Goal: Task Accomplishment & Management: Use online tool/utility

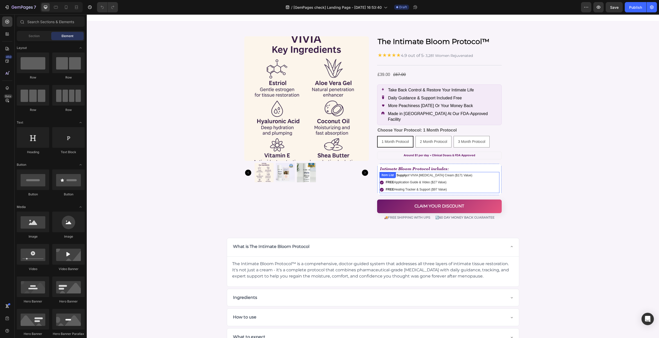
scroll to position [2573, 0]
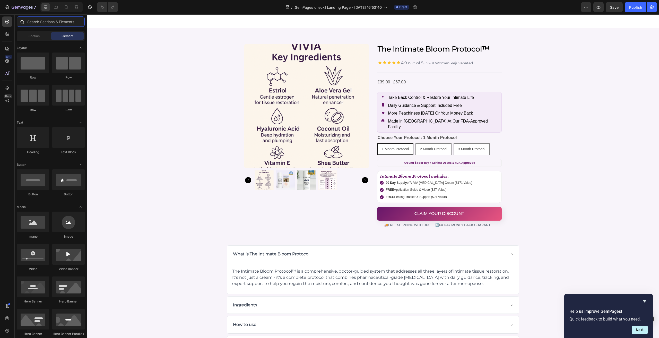
click at [33, 23] on input "text" at bounding box center [51, 21] width 68 height 10
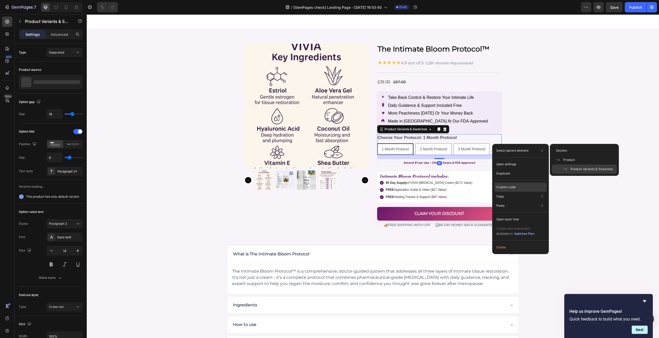
click at [507, 189] on div "Custom code" at bounding box center [520, 186] width 52 height 9
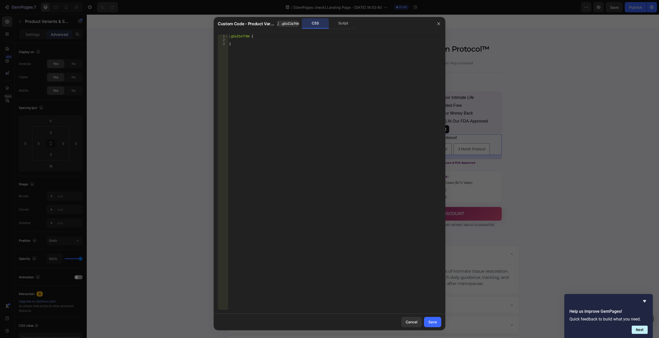
click at [309, 62] on div ".gSoZ2a7t9m { }" at bounding box center [334, 175] width 213 height 283
paste textarea
type textarea "}"
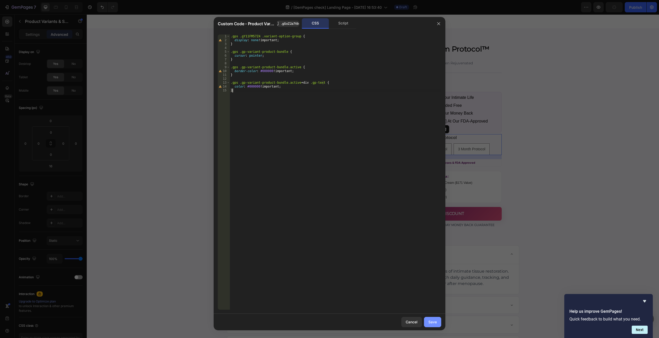
drag, startPoint x: 432, startPoint y: 315, endPoint x: 433, endPoint y: 318, distance: 3.1
click at [433, 317] on div "Cancel Save" at bounding box center [330, 322] width 232 height 16
click at [434, 320] on div "Save" at bounding box center [432, 321] width 8 height 5
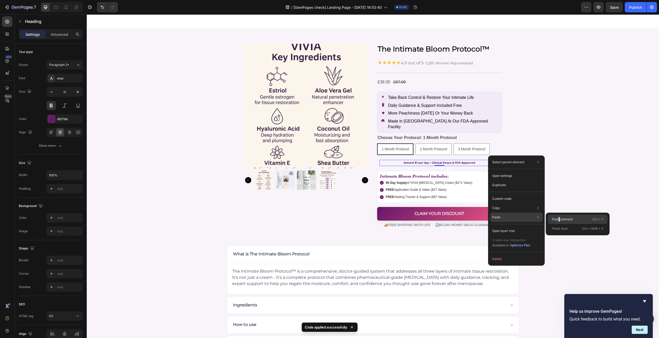
drag, startPoint x: 559, startPoint y: 217, endPoint x: 472, endPoint y: 203, distance: 87.9
click at [559, 217] on p "Paste element" at bounding box center [562, 219] width 21 height 5
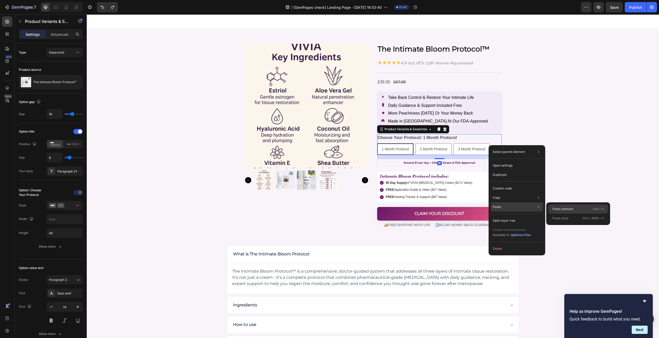
click at [551, 209] on div "Paste element Ctrl + V" at bounding box center [578, 208] width 60 height 9
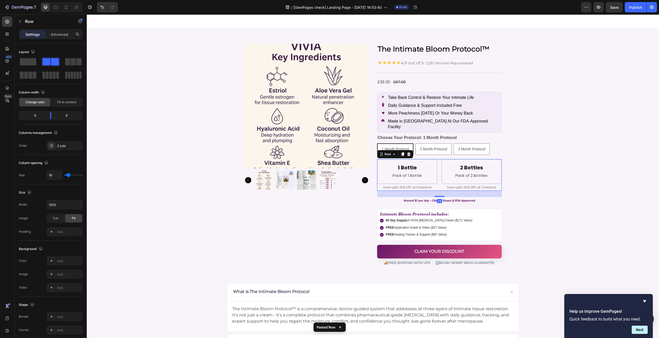
click at [438, 162] on div "1 Bottle Heading Pack of 1 Bottle Text Block Row Save upto 15% OFF at Checkout …" at bounding box center [439, 175] width 125 height 32
click at [31, 63] on span at bounding box center [28, 61] width 16 height 7
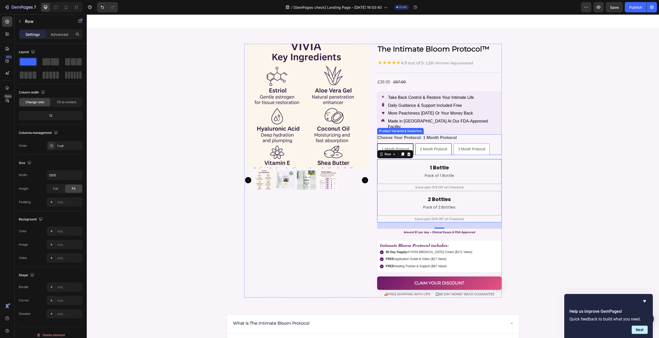
click at [431, 147] on span "2 Month Protocol" at bounding box center [433, 149] width 27 height 4
click at [415, 143] on input "2 Month Protocol 2 Month Protocol 2 Month Protocol" at bounding box center [415, 143] width 0 height 0
radio input "true"
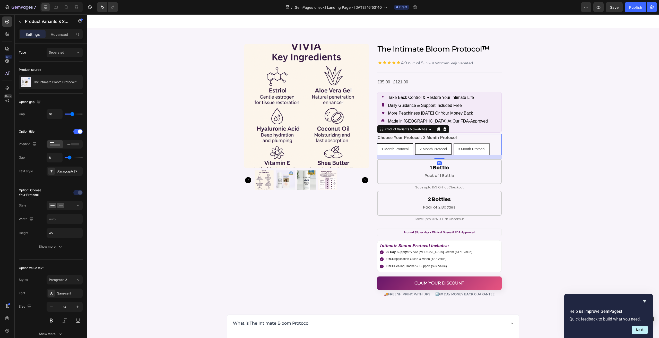
click at [402, 144] on div "1 Month Protocol" at bounding box center [395, 149] width 36 height 11
click at [377, 143] on input "1 Month Protocol 1 Month Protocol 1 Month Protocol" at bounding box center [377, 143] width 0 height 0
radio input "true"
click at [458, 147] on span "3 Month Protocol" at bounding box center [471, 149] width 27 height 4
click at [453, 143] on input "3 Month Protocol 3 Month Protocol 3 Month Protocol" at bounding box center [453, 143] width 0 height 0
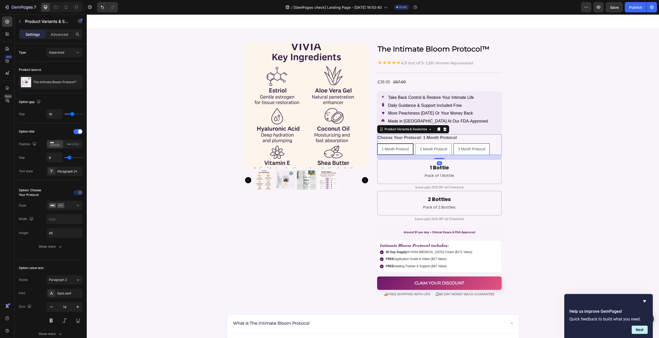
radio input "true"
click at [431, 144] on div "2 Month Protocol" at bounding box center [433, 149] width 36 height 11
click at [415, 143] on input "2 Month Protocol 2 Month Protocol 2 Month Protocol" at bounding box center [415, 143] width 0 height 0
radio input "true"
click at [399, 144] on div "1 Month Protocol" at bounding box center [395, 149] width 36 height 11
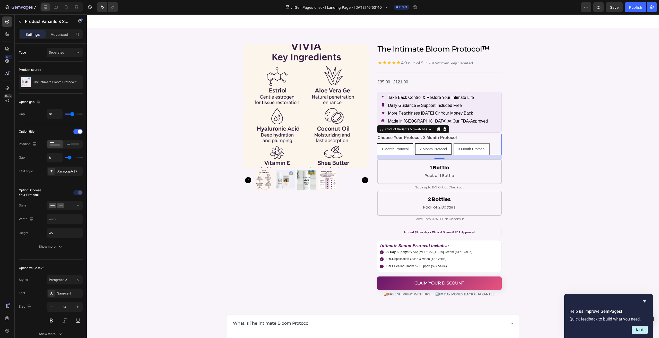
click at [377, 143] on input "1 Month Protocol 1 Month Protocol 1 Month Protocol" at bounding box center [377, 143] width 0 height 0
radio input "true"
click at [413, 159] on div "1 Bottle Heading Pack of 1 Bottle Text Block Row" at bounding box center [439, 171] width 125 height 25
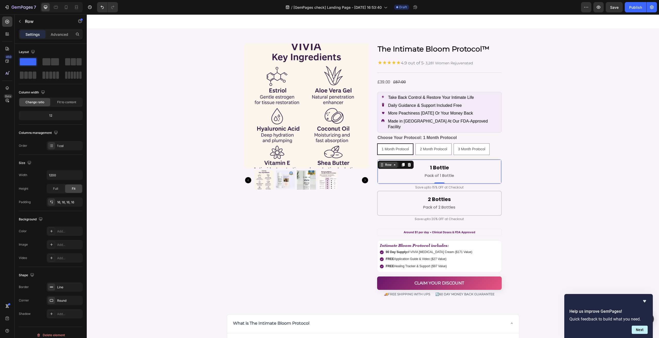
click at [384, 162] on div "Row" at bounding box center [388, 164] width 8 height 5
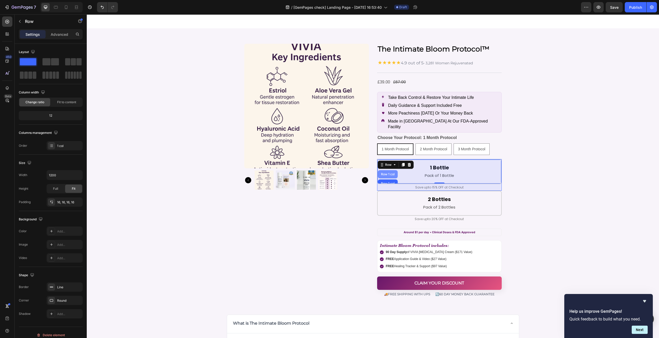
click at [382, 173] on div "Row 1 col" at bounding box center [388, 174] width 16 height 3
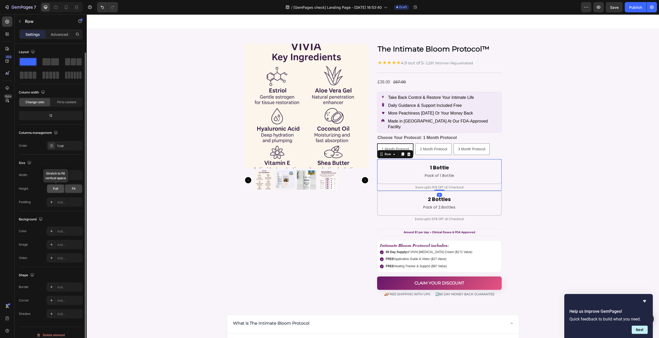
scroll to position [4, 0]
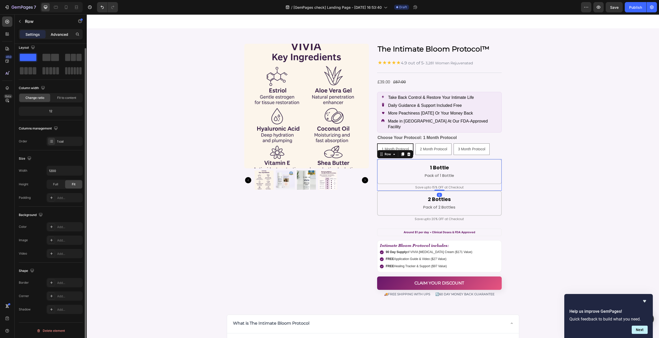
click at [53, 33] on p "Advanced" at bounding box center [59, 34] width 17 height 5
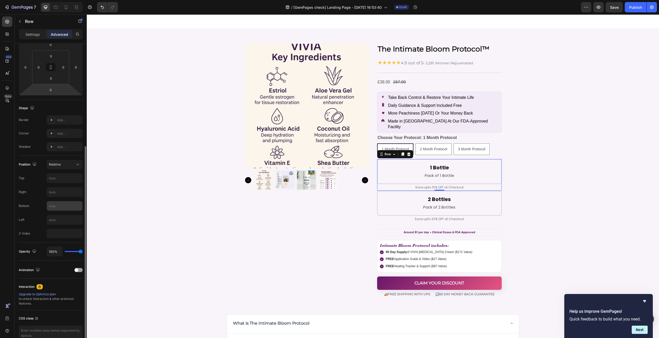
scroll to position [102, 0]
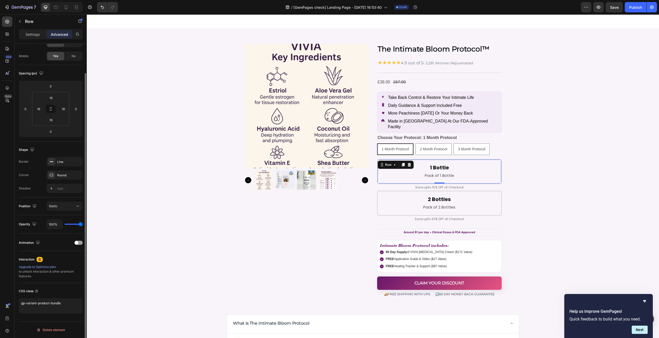
click at [393, 159] on div "1 Bottle Heading Pack of 1 Bottle Text Block Row 0" at bounding box center [439, 171] width 125 height 25
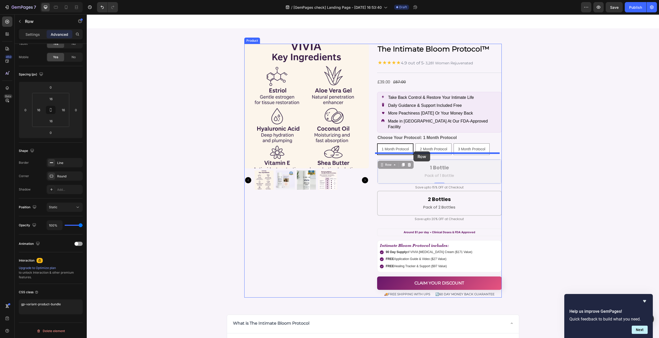
drag, startPoint x: 385, startPoint y: 158, endPoint x: 413, endPoint y: 151, distance: 29.0
type input "16"
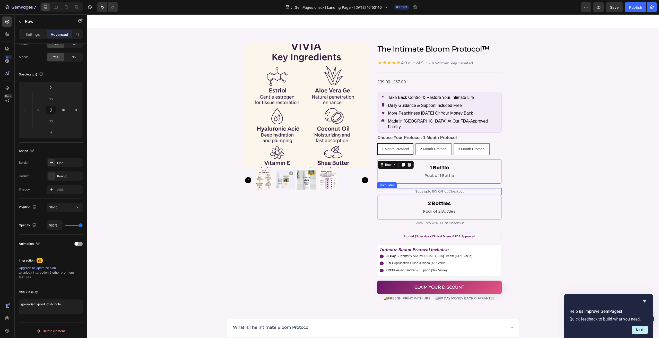
click at [470, 189] on p "Save upto 15% OFF at Checkout" at bounding box center [439, 192] width 124 height 6
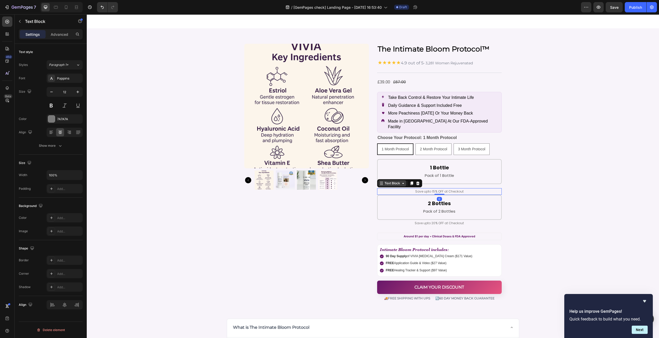
click at [395, 181] on div "Text Block" at bounding box center [391, 183] width 17 height 5
click at [385, 173] on div "Row 1 col" at bounding box center [387, 174] width 16 height 3
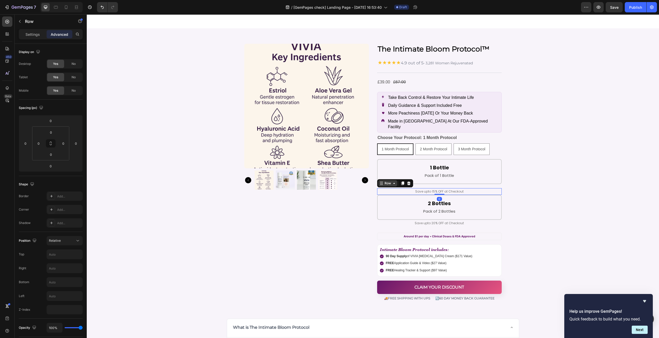
click at [383, 181] on div "Row" at bounding box center [387, 183] width 8 height 5
click at [407, 181] on icon at bounding box center [409, 183] width 4 height 4
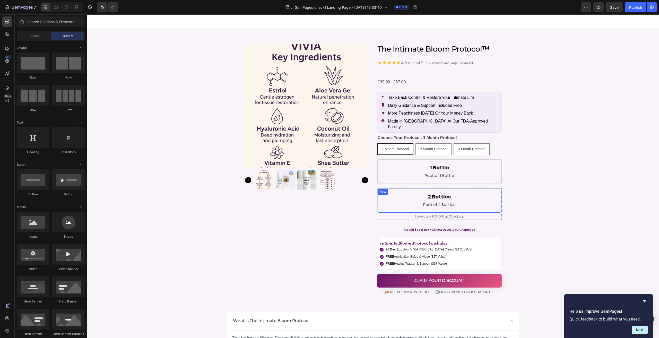
click at [399, 188] on div "2 Bottles Heading Pack of 2 Bottles Text Block Row" at bounding box center [439, 200] width 125 height 25
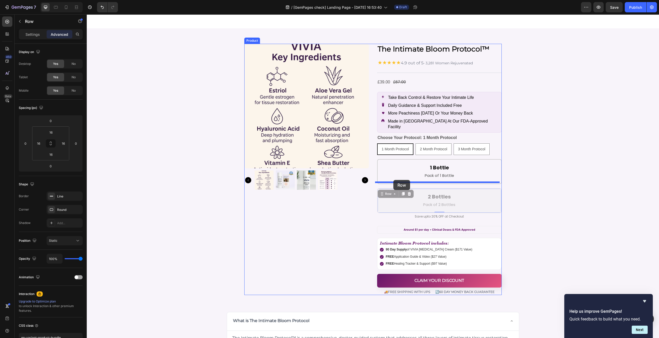
drag, startPoint x: 384, startPoint y: 188, endPoint x: 393, endPoint y: 180, distance: 12.3
type input "16"
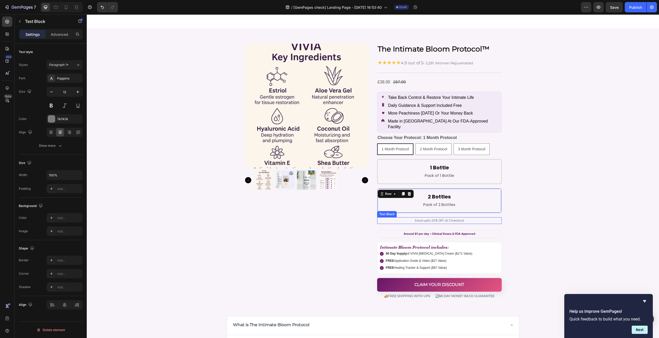
click at [405, 217] on div "Save upto 20% OFF at Checkout" at bounding box center [439, 220] width 125 height 7
drag, startPoint x: 392, startPoint y: 207, endPoint x: 390, endPoint y: 203, distance: 4.5
click at [392, 210] on div "Text Block" at bounding box center [391, 212] width 17 height 5
click at [386, 202] on div "Row 1 col" at bounding box center [387, 203] width 16 height 3
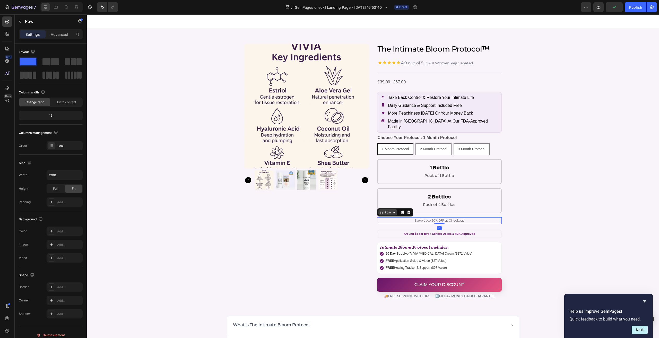
drag, startPoint x: 391, startPoint y: 205, endPoint x: 391, endPoint y: 202, distance: 2.8
click at [392, 210] on icon at bounding box center [394, 212] width 4 height 4
click at [387, 199] on div "Row 1 col" at bounding box center [387, 203] width 20 height 8
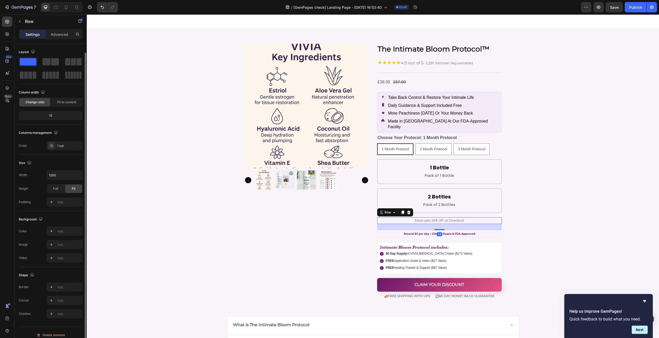
scroll to position [4, 0]
click at [58, 35] on p "Advanced" at bounding box center [59, 34] width 17 height 5
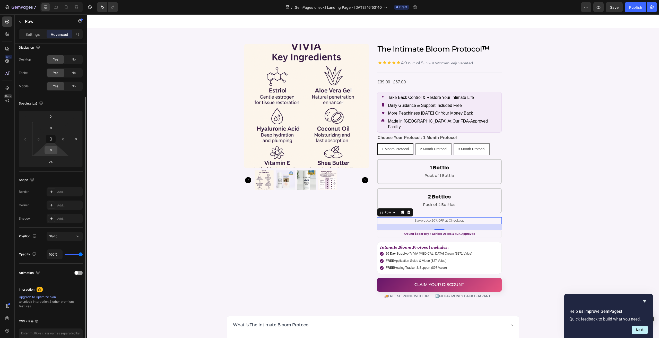
scroll to position [33, 0]
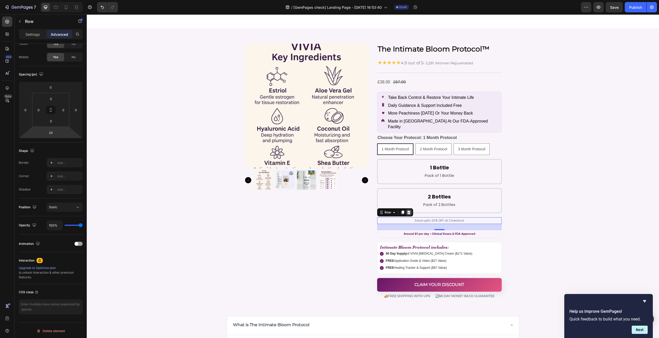
click at [408, 209] on div at bounding box center [408, 212] width 6 height 6
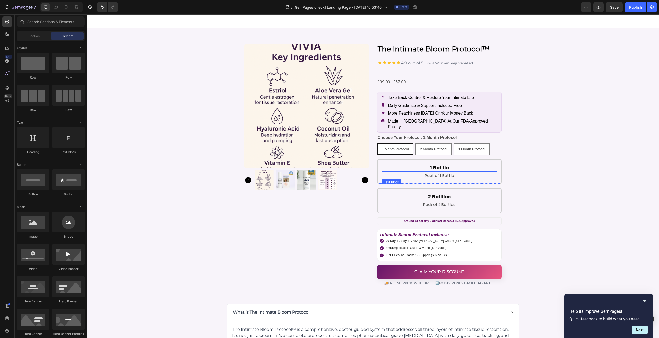
click at [405, 173] on div "Pack of 1 Bottle" at bounding box center [439, 175] width 115 height 8
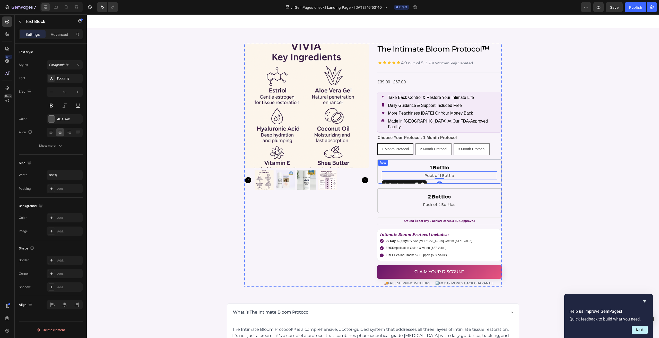
click at [393, 178] on div "1 Bottle Heading Pack of 1 Bottle Text Block 0 Row" at bounding box center [439, 171] width 125 height 25
click at [427, 164] on h2 "1 Bottle" at bounding box center [439, 168] width 115 height 8
click at [402, 174] on icon at bounding box center [404, 176] width 4 height 4
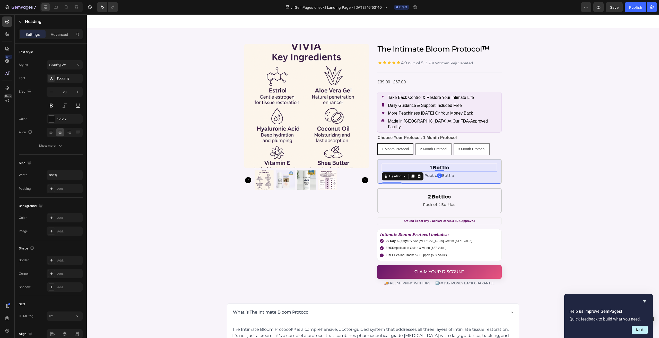
click at [389, 182] on div "Row 1 col" at bounding box center [392, 186] width 20 height 8
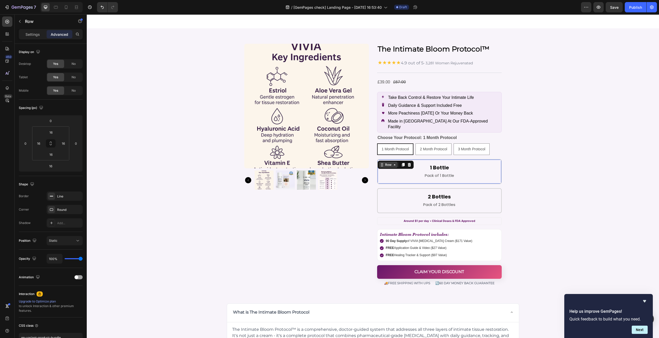
click at [389, 162] on div "Row" at bounding box center [388, 164] width 8 height 5
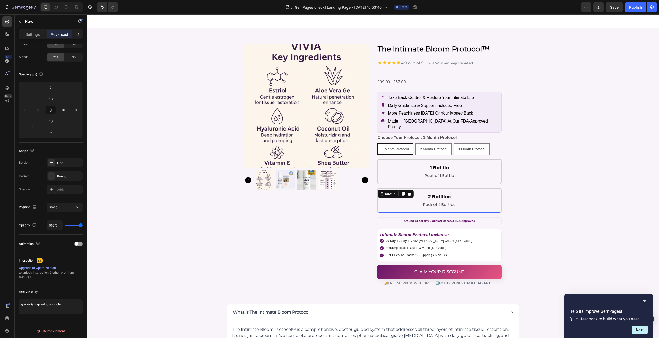
click at [392, 188] on div "2 Bottles Heading Pack of 2 Bottles Text Block Row 16" at bounding box center [439, 200] width 125 height 25
click at [384, 191] on div "Row" at bounding box center [388, 193] width 8 height 5
click at [392, 159] on div "1 Bottle Heading Pack of 1 Bottle Text Block Row" at bounding box center [439, 171] width 125 height 25
click at [30, 34] on p "Settings" at bounding box center [32, 34] width 14 height 5
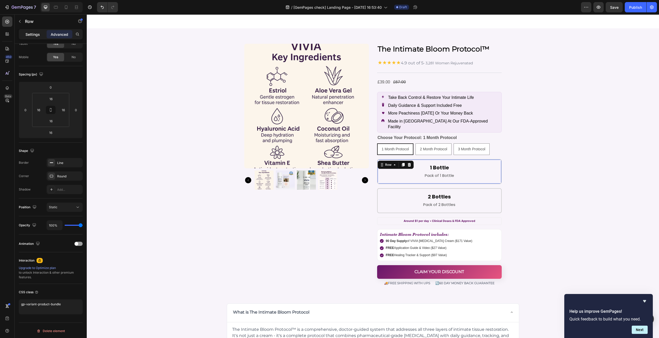
scroll to position [4, 0]
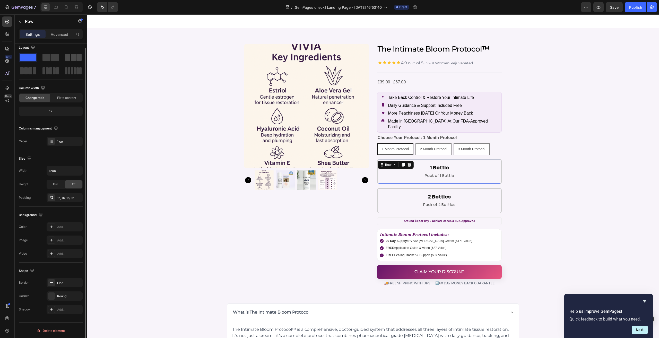
click at [72, 59] on span at bounding box center [73, 57] width 5 height 7
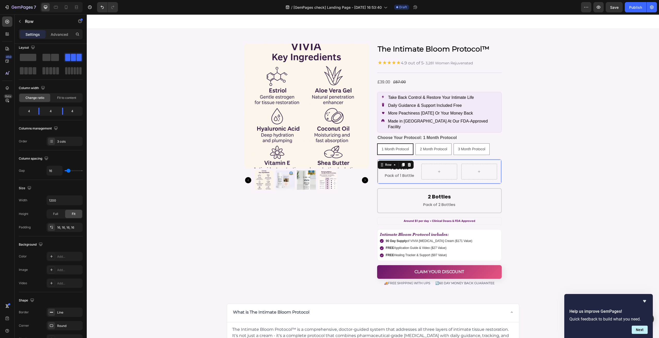
click at [416, 166] on div "1 Bottle Heading Pack of 1 Bottle Text Block Row 16" at bounding box center [439, 171] width 125 height 25
click at [411, 164] on h2 "1 Bottle" at bounding box center [400, 168] width 36 height 8
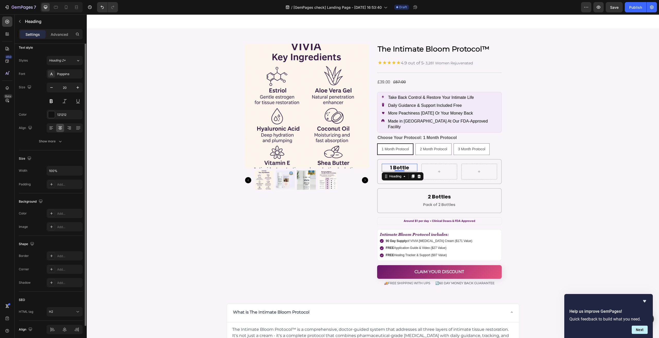
scroll to position [0, 0]
click at [418, 159] on div "1 Bottle Heading 0 Pack of 1 Bottle Text Block Row" at bounding box center [439, 171] width 125 height 25
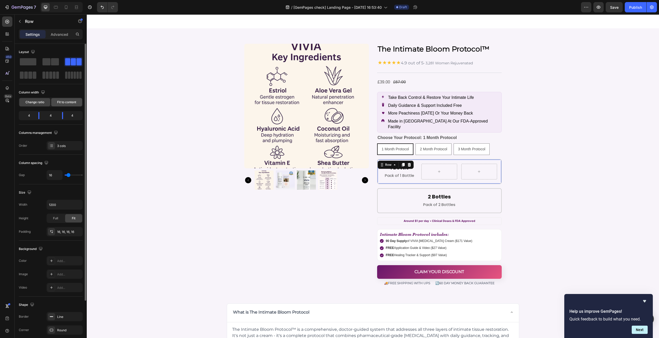
click at [63, 104] on div "Fit to content" at bounding box center [66, 102] width 31 height 8
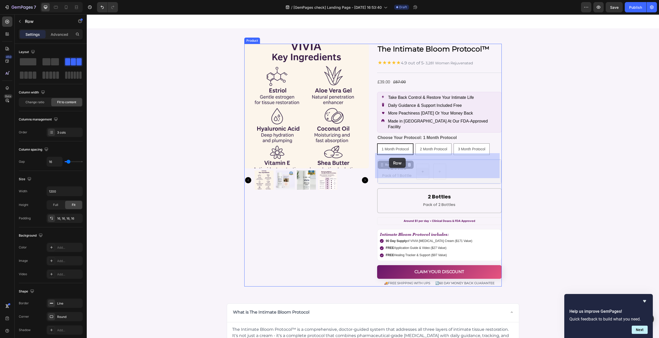
drag, startPoint x: 391, startPoint y: 160, endPoint x: 389, endPoint y: 158, distance: 3.1
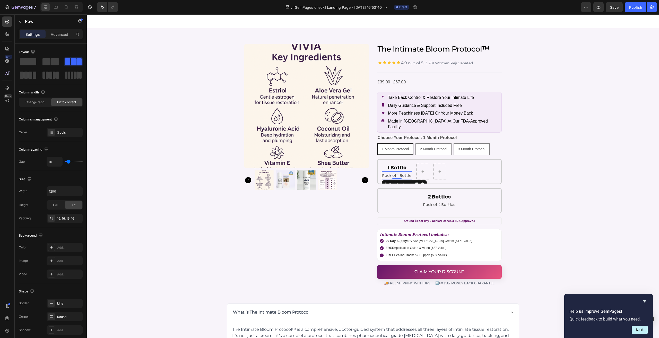
click at [397, 172] on p "Pack of 1 Bottle" at bounding box center [396, 175] width 29 height 7
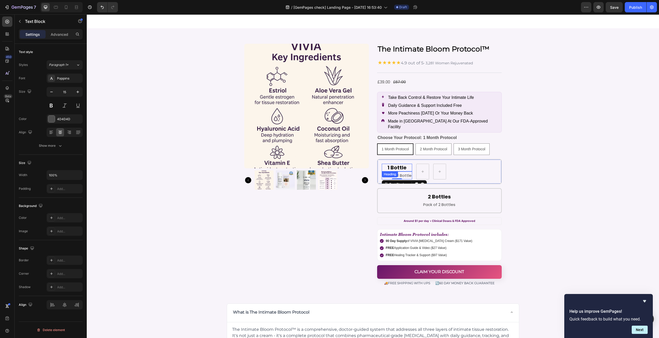
click at [400, 164] on h2 "1 Bottle" at bounding box center [397, 168] width 30 height 8
click at [409, 161] on div "1 Bottle Heading 0 Pack of 1 Bottle Text Block Row" at bounding box center [439, 171] width 125 height 25
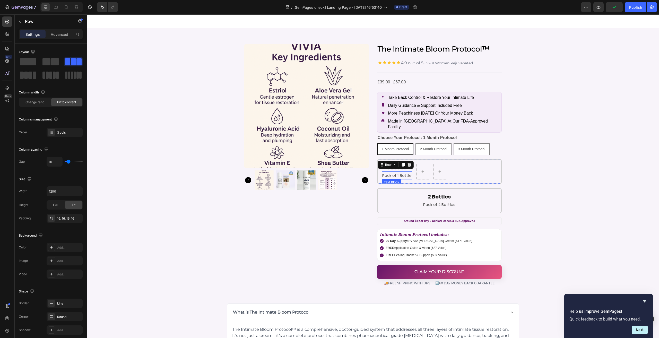
click at [401, 172] on p "Pack of 1 Bottle" at bounding box center [396, 175] width 29 height 7
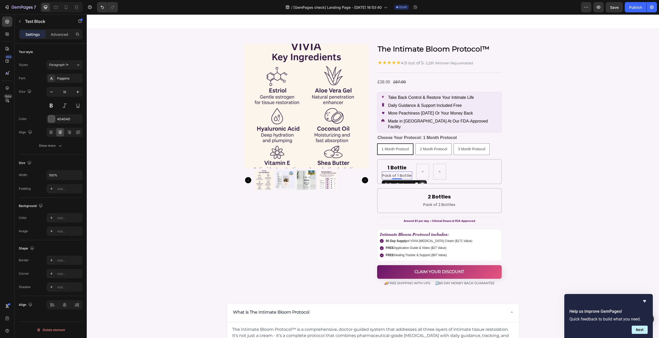
click at [420, 182] on icon at bounding box center [421, 184] width 3 height 4
click at [389, 164] on h2 "1 Bottle" at bounding box center [392, 168] width 20 height 8
drag, startPoint x: 388, startPoint y: 169, endPoint x: 410, endPoint y: 166, distance: 21.5
click at [437, 164] on h2 "1 Bottle" at bounding box center [438, 168] width 20 height 8
click at [437, 164] on p "1 Bottle" at bounding box center [437, 167] width 19 height 7
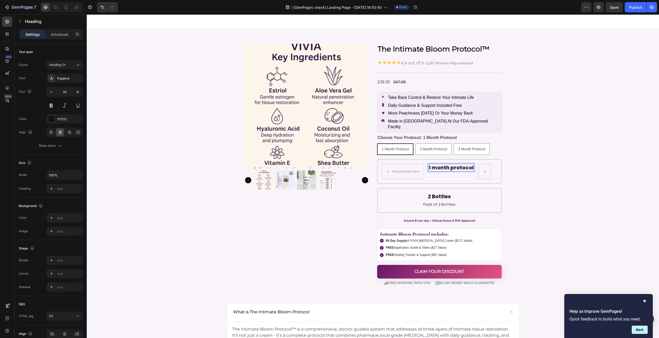
click at [430, 164] on p "1 month protocol" at bounding box center [450, 167] width 45 height 7
drag, startPoint x: 50, startPoint y: 146, endPoint x: 54, endPoint y: 164, distance: 18.6
click at [50, 146] on div "Show more" at bounding box center [51, 145] width 24 height 5
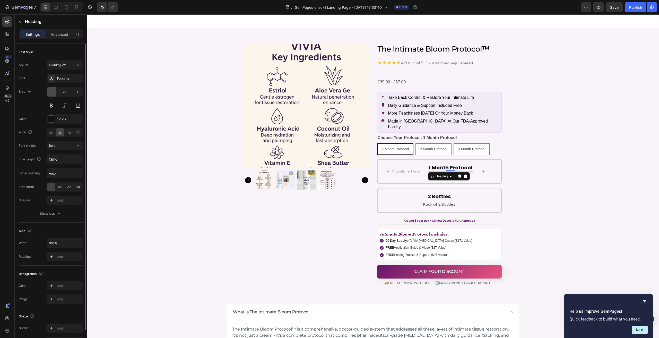
click at [50, 94] on icon "button" at bounding box center [51, 91] width 5 height 5
type input "18"
click at [62, 145] on div "Bold" at bounding box center [62, 145] width 26 height 5
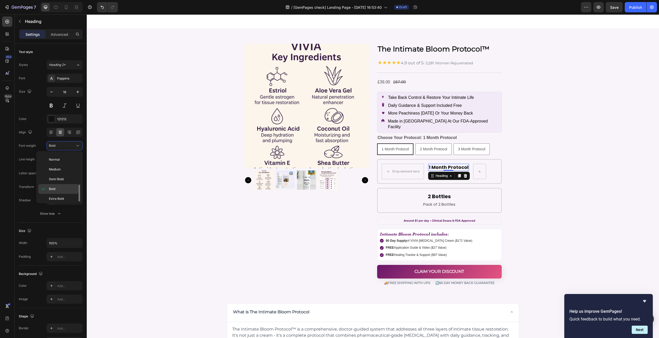
scroll to position [38, 0]
click at [59, 170] on div "Semi Bold" at bounding box center [58, 169] width 40 height 10
click at [32, 19] on p "Heading" at bounding box center [53, 21] width 56 height 6
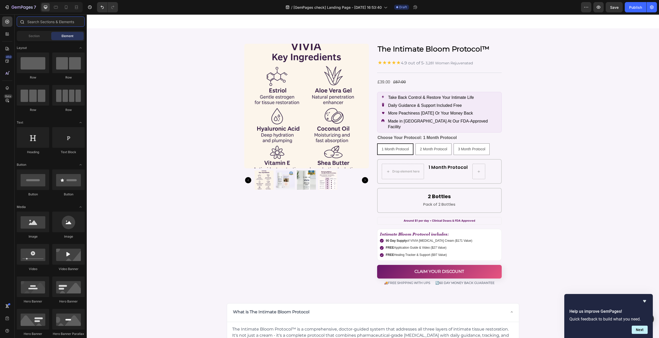
click at [48, 21] on input "text" at bounding box center [51, 21] width 68 height 10
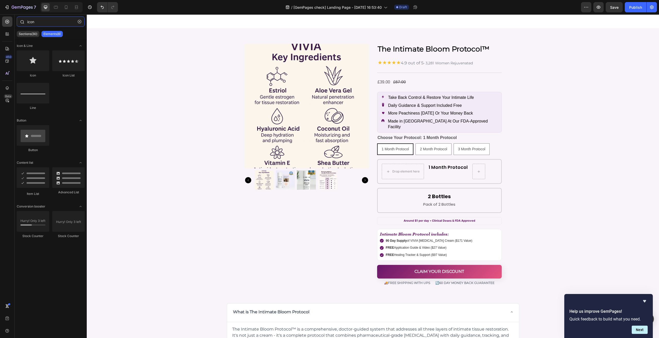
click at [56, 23] on input "icon" at bounding box center [51, 21] width 68 height 10
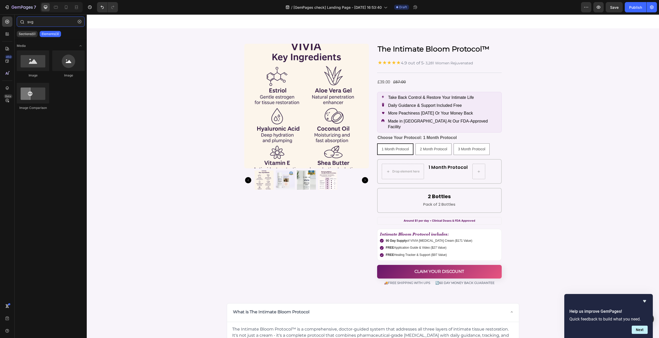
click at [65, 23] on input "svg" at bounding box center [51, 21] width 68 height 10
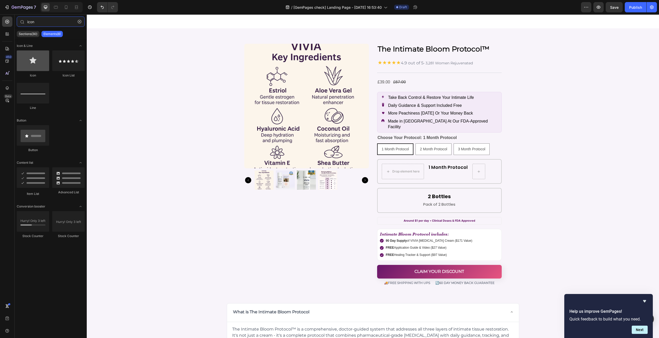
type input "icon"
drag, startPoint x: 120, startPoint y: 76, endPoint x: 391, endPoint y: 165, distance: 285.0
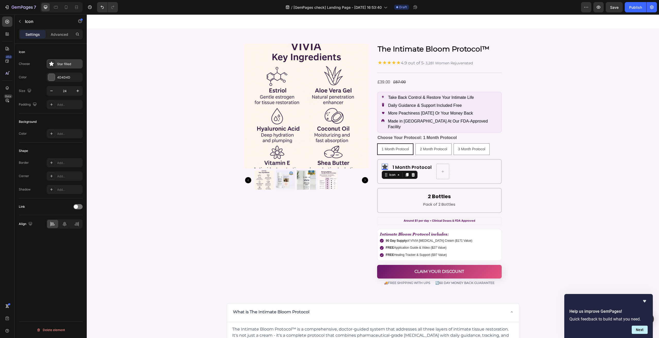
click at [62, 63] on div "Star filled" at bounding box center [69, 64] width 24 height 5
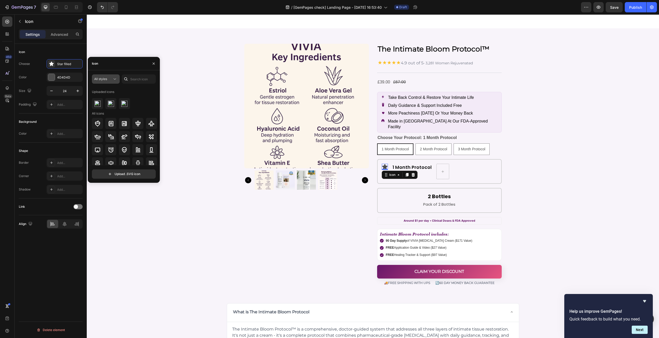
click at [110, 82] on button "All styles" at bounding box center [106, 78] width 28 height 9
click at [111, 112] on icon at bounding box center [112, 111] width 5 height 5
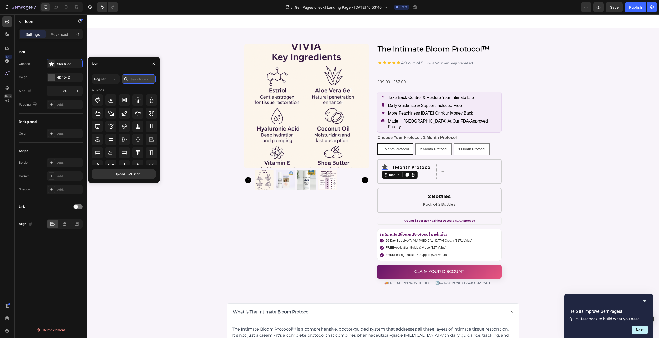
click at [137, 80] on input "text" at bounding box center [139, 78] width 34 height 9
type input "circle"
click at [127, 140] on icon at bounding box center [124, 140] width 6 height 6
click at [383, 164] on icon at bounding box center [385, 167] width 6 height 6
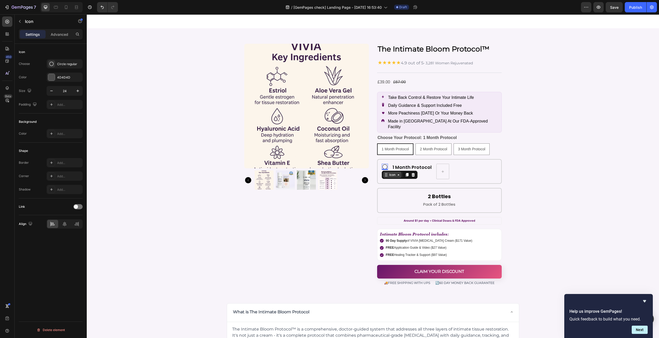
click at [385, 173] on icon at bounding box center [386, 175] width 4 height 4
click at [405, 173] on icon at bounding box center [406, 175] width 3 height 4
click at [65, 64] on div "Circle regular" at bounding box center [69, 64] width 24 height 5
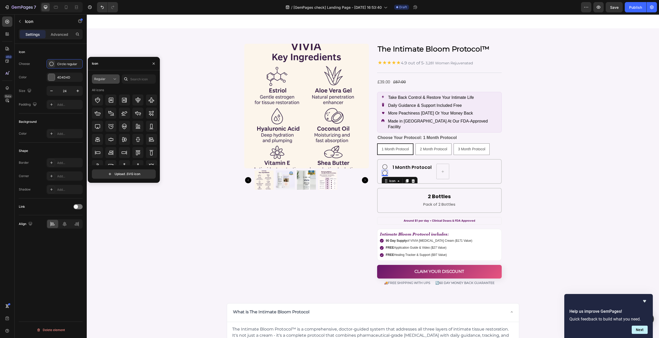
click at [106, 81] on div "Regular" at bounding box center [103, 79] width 18 height 5
click at [99, 128] on p "Filled" at bounding box center [100, 130] width 29 height 5
click at [135, 79] on input "text" at bounding box center [139, 78] width 34 height 9
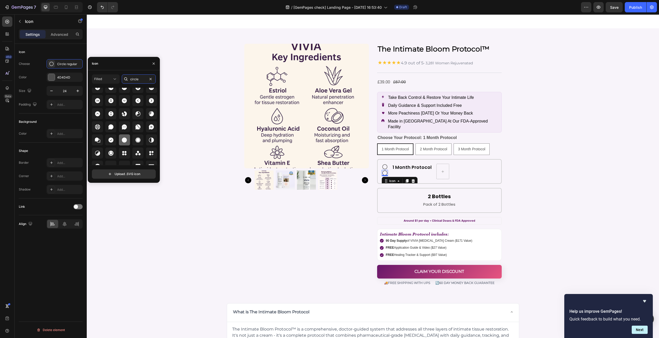
type input "circle"
click at [122, 139] on icon at bounding box center [124, 139] width 5 height 5
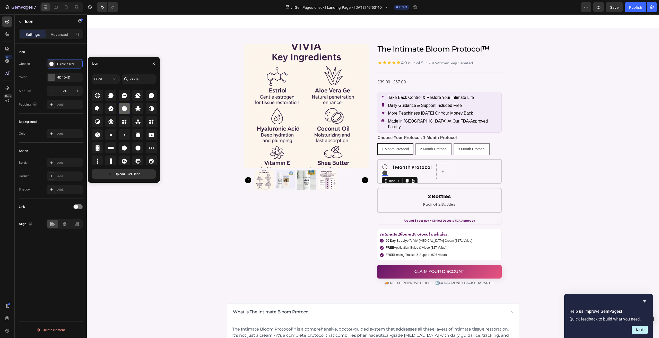
scroll to position [57, 0]
click at [106, 72] on div "Filled circle All icons Upload .SVG icon" at bounding box center [124, 126] width 72 height 112
click at [110, 74] on div "Filled circle All icons Upload .SVG icon" at bounding box center [124, 126] width 72 height 112
click at [111, 76] on button "Filled" at bounding box center [106, 78] width 28 height 9
click at [114, 119] on icon at bounding box center [112, 120] width 5 height 5
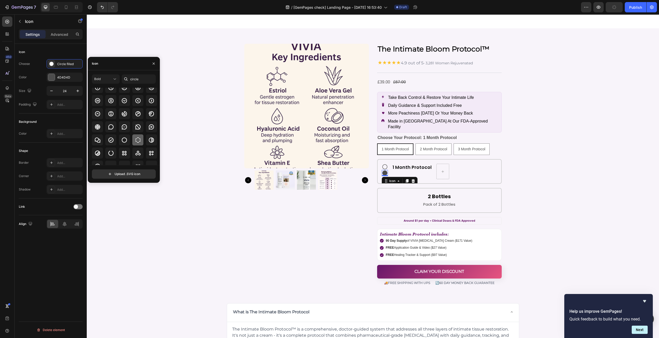
scroll to position [51, 0]
click at [106, 80] on div "Bold" at bounding box center [103, 79] width 18 height 5
click at [107, 128] on p "Filled" at bounding box center [100, 130] width 29 height 5
click at [130, 76] on input "circle" at bounding box center [139, 78] width 34 height 9
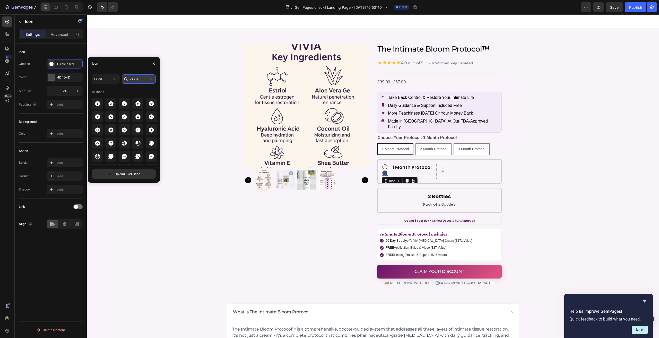
click at [130, 76] on input "circle" at bounding box center [139, 78] width 34 height 9
type input "h"
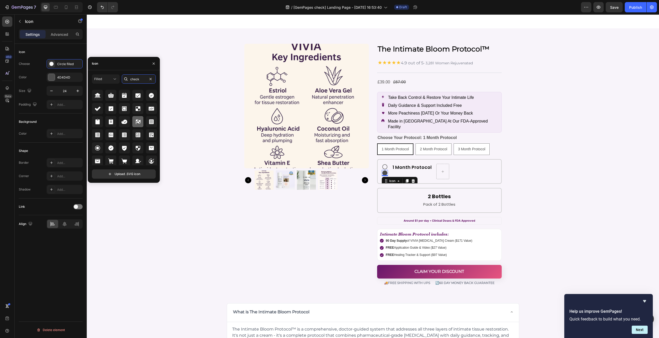
scroll to position [6, 0]
click at [137, 76] on input "check" at bounding box center [139, 78] width 34 height 9
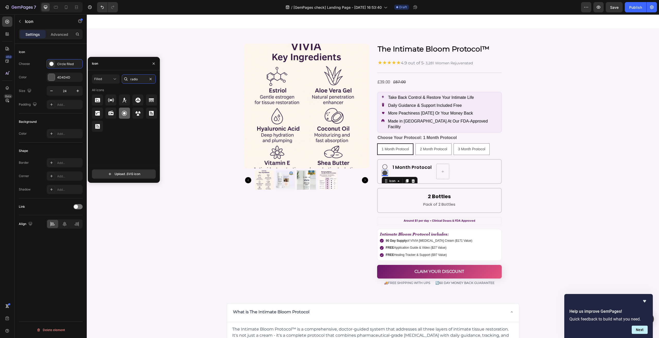
type input "radio"
click at [129, 113] on div at bounding box center [124, 113] width 11 height 11
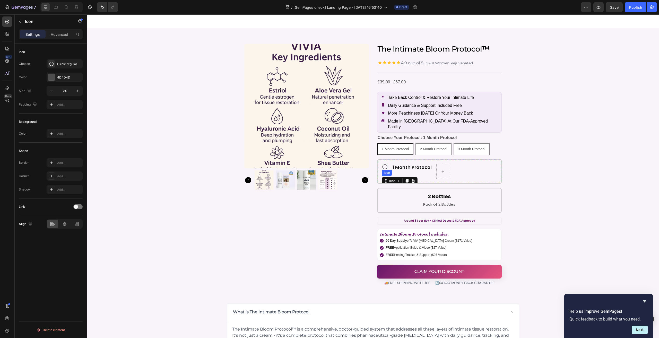
click at [384, 164] on icon at bounding box center [384, 166] width 5 height 5
click at [395, 164] on p "1 Month Protocol" at bounding box center [411, 167] width 39 height 6
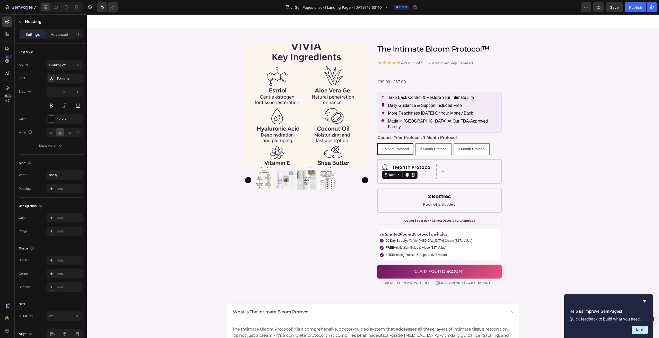
click at [384, 164] on icon at bounding box center [385, 167] width 6 height 6
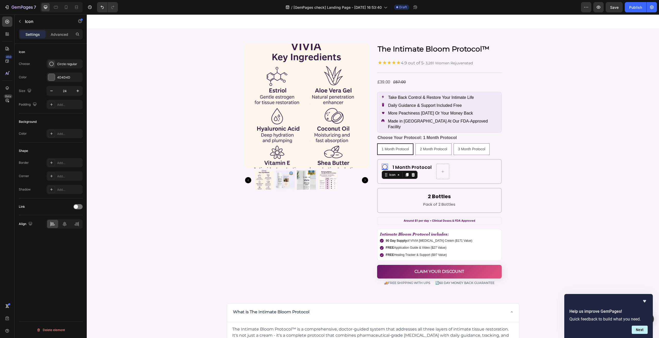
click at [64, 34] on p "Advanced" at bounding box center [59, 34] width 17 height 5
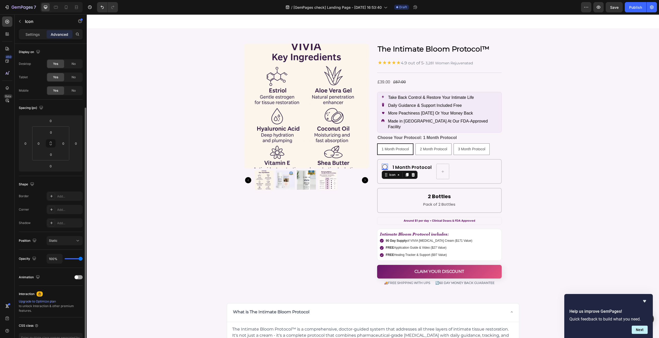
scroll to position [33, 0]
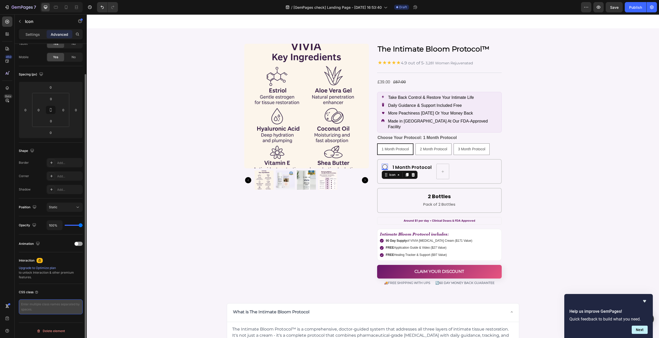
click at [43, 304] on textarea at bounding box center [51, 306] width 64 height 15
type textarea "gps_icon"
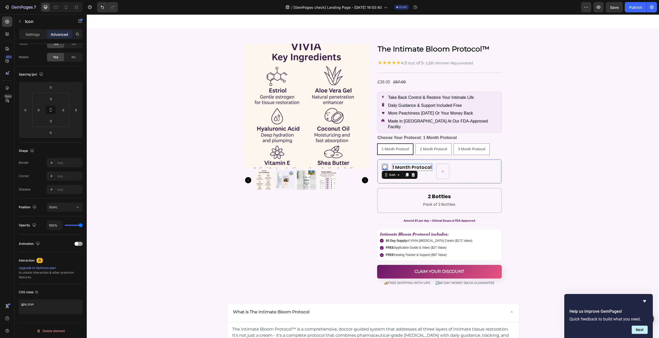
click at [397, 164] on p "1 Month Protocol" at bounding box center [411, 167] width 39 height 6
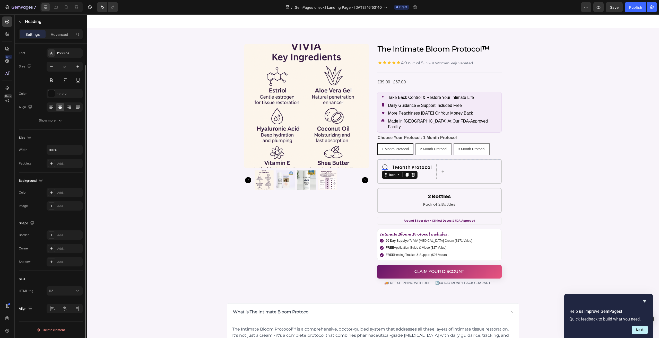
scroll to position [0, 0]
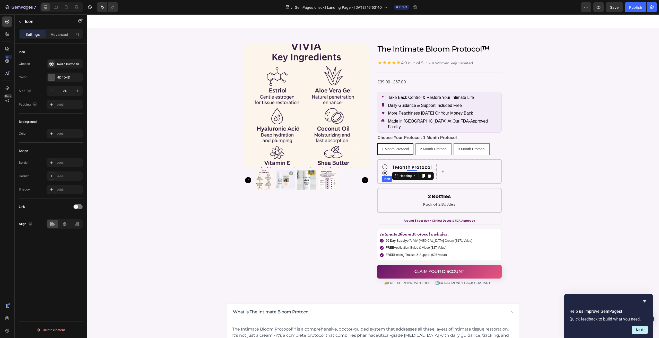
click at [385, 170] on icon at bounding box center [385, 173] width 6 height 6
click at [63, 76] on div "4D4D4D" at bounding box center [64, 77] width 15 height 5
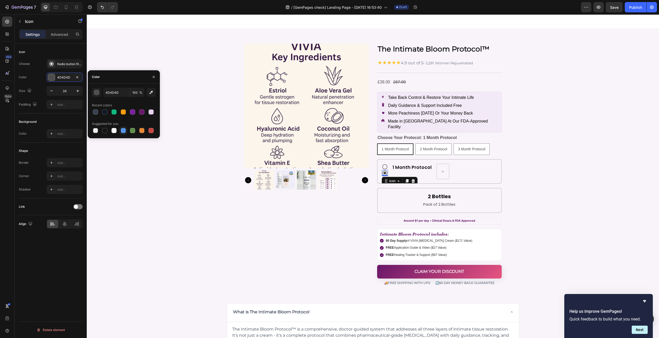
click at [123, 130] on div at bounding box center [123, 130] width 5 height 5
type input "5594E7"
click at [53, 34] on p "Advanced" at bounding box center [59, 34] width 17 height 5
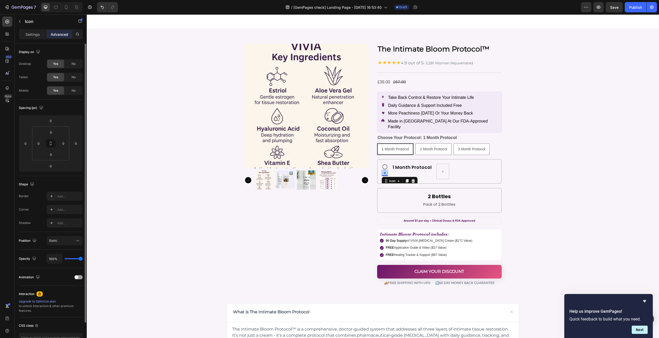
scroll to position [33, 0]
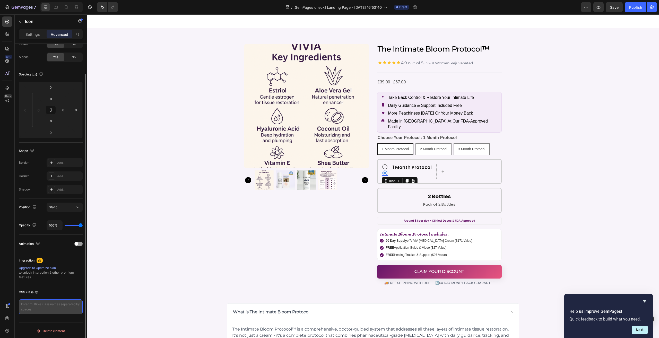
click at [46, 311] on textarea at bounding box center [51, 306] width 64 height 15
paste textarea "gps_icon"
type textarea "gps_icon-active"
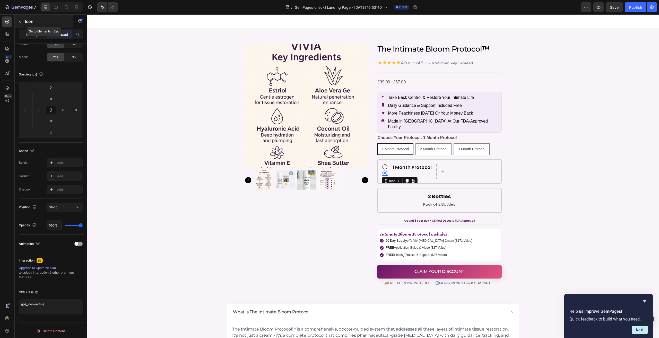
click at [25, 22] on p "Icon" at bounding box center [47, 21] width 44 height 6
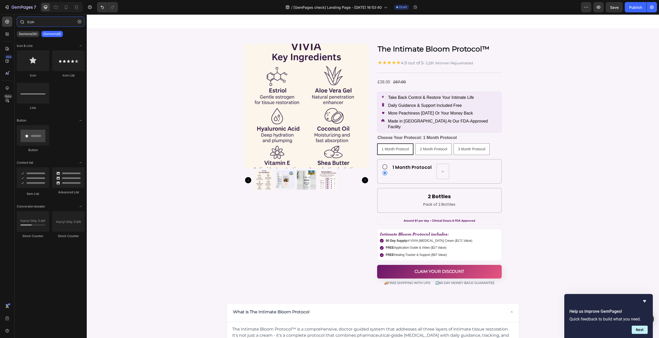
click at [46, 22] on input "icon" at bounding box center [51, 21] width 68 height 10
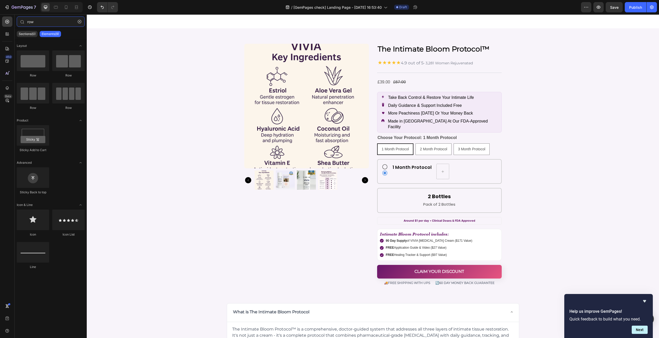
type input "row"
drag, startPoint x: 171, startPoint y: 88, endPoint x: 439, endPoint y: 163, distance: 278.5
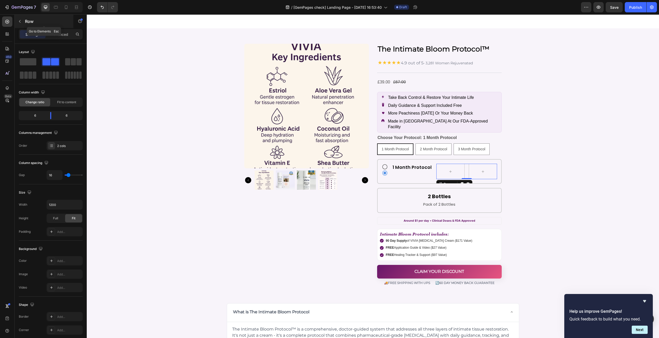
click at [32, 23] on p "Row" at bounding box center [47, 21] width 44 height 6
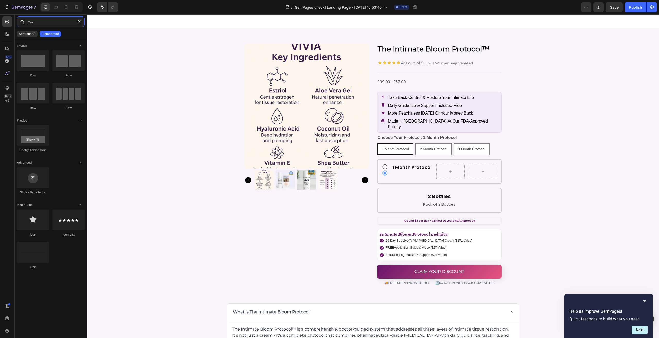
click at [45, 21] on input "row" at bounding box center [51, 21] width 68 height 10
click at [421, 201] on p "Pack of 2 Bottles" at bounding box center [439, 204] width 114 height 7
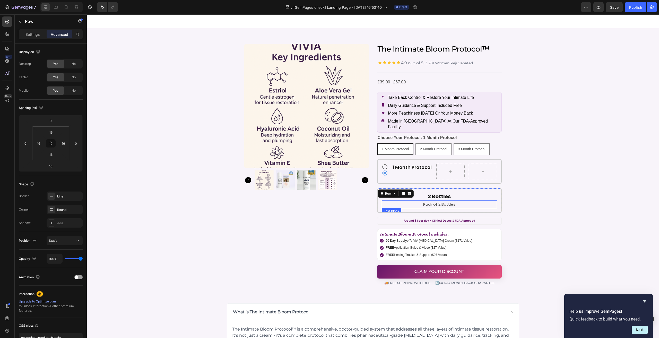
click at [419, 201] on p "Pack of 2 Bottles" at bounding box center [439, 204] width 114 height 7
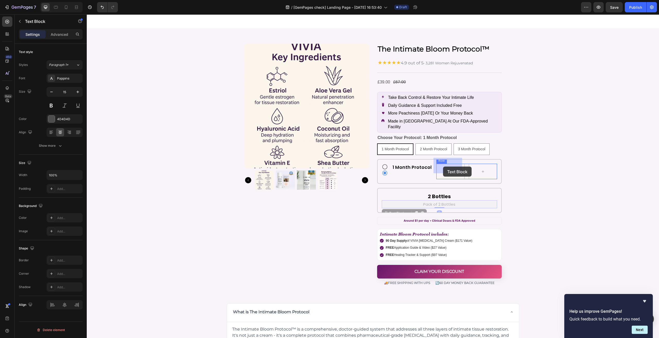
drag, startPoint x: 392, startPoint y: 205, endPoint x: 443, endPoint y: 166, distance: 63.4
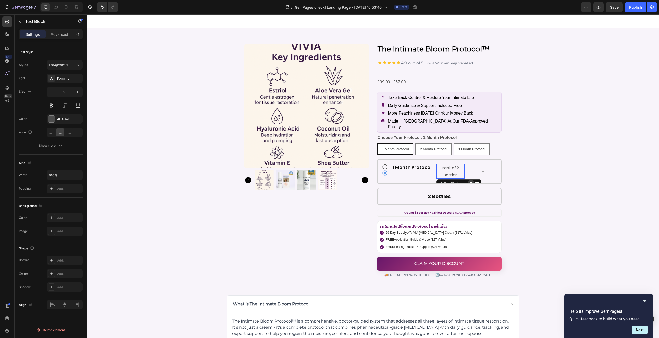
click at [469, 182] on icon at bounding box center [470, 184] width 3 height 4
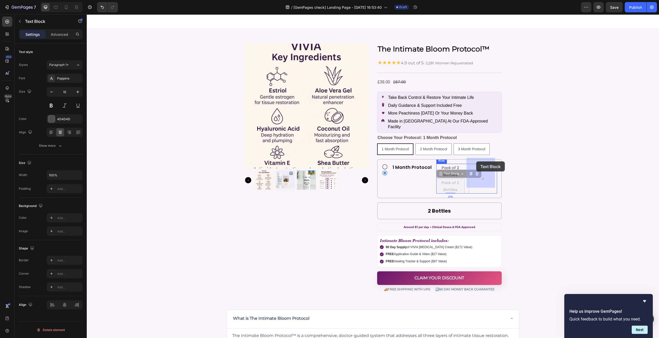
drag, startPoint x: 449, startPoint y: 168, endPoint x: 477, endPoint y: 161, distance: 29.1
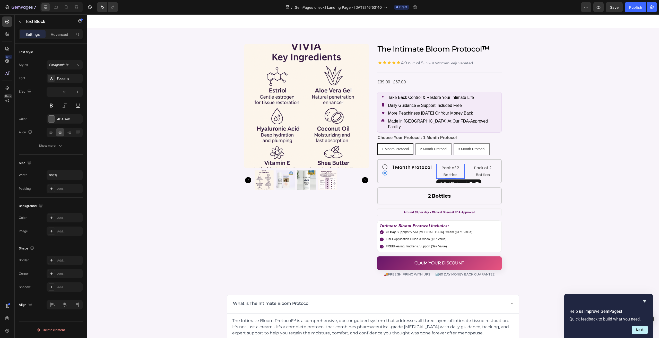
click at [452, 164] on p "Pack of 2 Bottles" at bounding box center [450, 171] width 27 height 14
click at [481, 164] on p "Pack of 2 Bottles" at bounding box center [482, 171] width 27 height 14
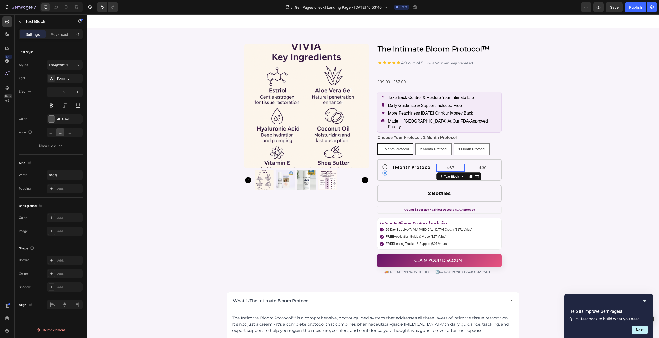
click at [462, 164] on div "$67" at bounding box center [450, 168] width 28 height 8
click at [465, 164] on div "$67 Text Block $39 Text Block Row 0" at bounding box center [466, 168] width 61 height 8
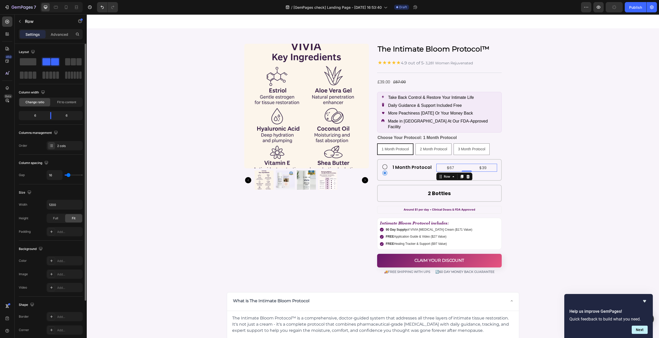
click at [59, 97] on div "Column width Change ratio Fit to content" at bounding box center [51, 97] width 64 height 19
click at [64, 100] on span "Fit to content" at bounding box center [66, 102] width 19 height 5
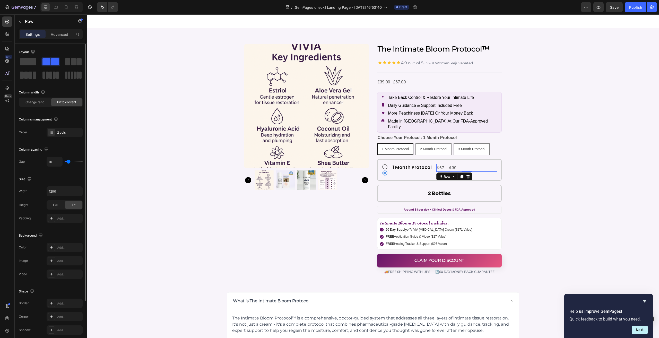
drag, startPoint x: 68, startPoint y: 161, endPoint x: 140, endPoint y: 31, distance: 149.2
click at [68, 161] on input "range" at bounding box center [74, 161] width 18 height 1
type input "11"
type input "5"
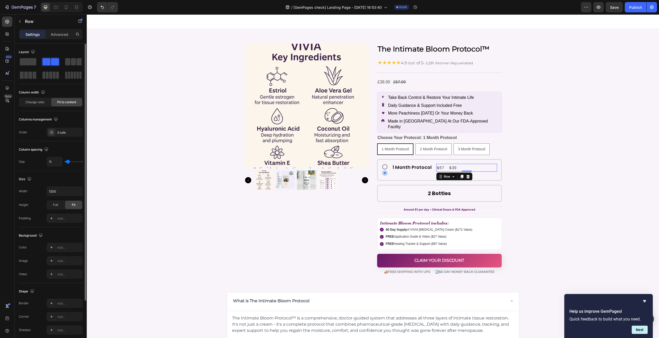
type input "5"
type input "0"
drag, startPoint x: 68, startPoint y: 161, endPoint x: 55, endPoint y: 161, distance: 13.4
type input "0"
click at [65, 161] on input "range" at bounding box center [74, 161] width 18 height 1
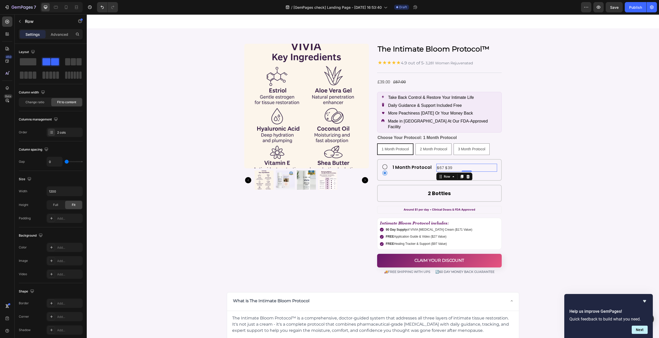
click at [452, 164] on div "$67 Text Block $39 Text Block Row 0" at bounding box center [466, 168] width 61 height 8
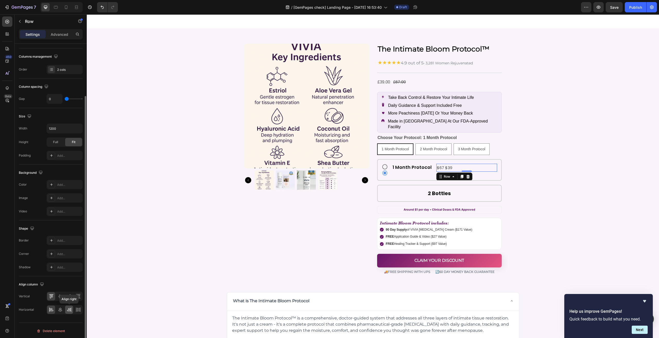
click at [69, 307] on icon at bounding box center [69, 309] width 5 height 5
click at [60, 296] on icon at bounding box center [60, 297] width 4 height 4
click at [492, 164] on p "$39" at bounding box center [492, 167] width 7 height 7
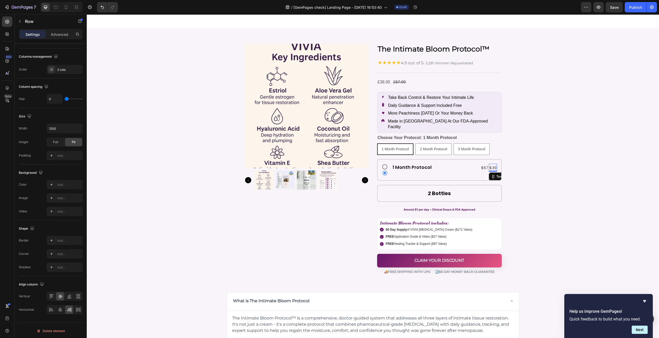
scroll to position [0, 0]
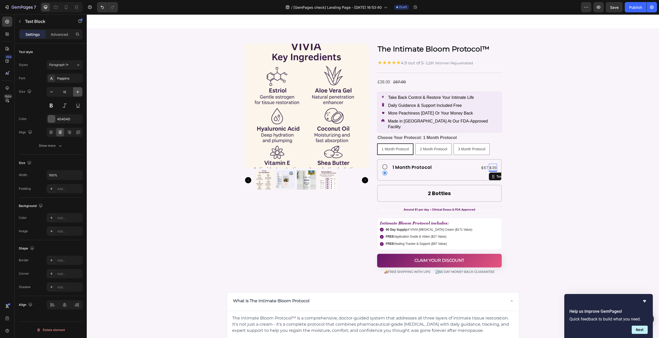
click at [79, 92] on icon "button" at bounding box center [77, 91] width 5 height 5
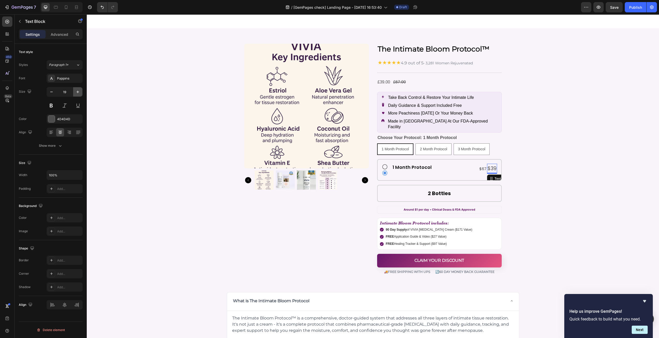
click at [79, 92] on icon "button" at bounding box center [77, 91] width 5 height 5
type input "21"
click at [55, 147] on div "Show more" at bounding box center [51, 145] width 24 height 5
click at [55, 157] on input "180%" at bounding box center [65, 159] width 36 height 9
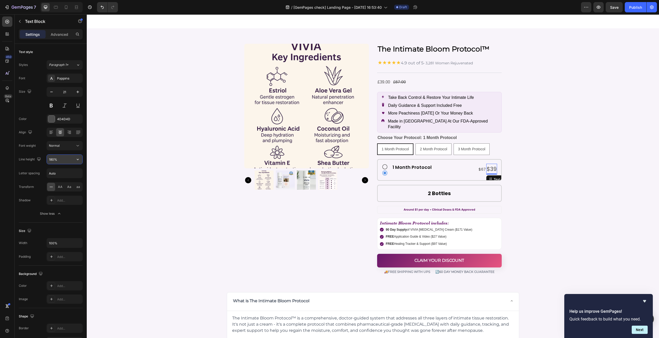
click at [80, 157] on icon "button" at bounding box center [77, 159] width 5 height 5
click at [60, 187] on div "130%" at bounding box center [59, 192] width 42 height 10
click at [77, 157] on icon "button" at bounding box center [77, 159] width 5 height 5
click at [60, 181] on p "120%" at bounding box center [63, 181] width 29 height 5
type input "120%"
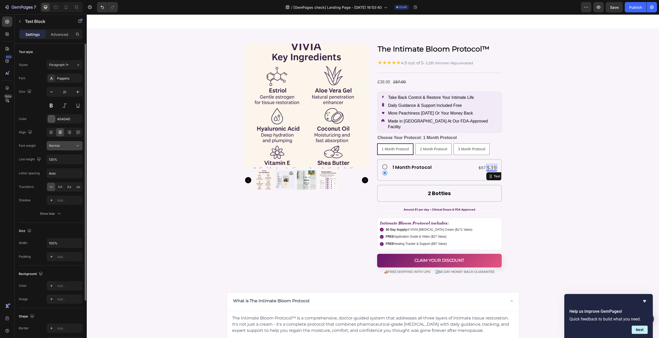
click at [62, 145] on div "Normal" at bounding box center [62, 145] width 26 height 5
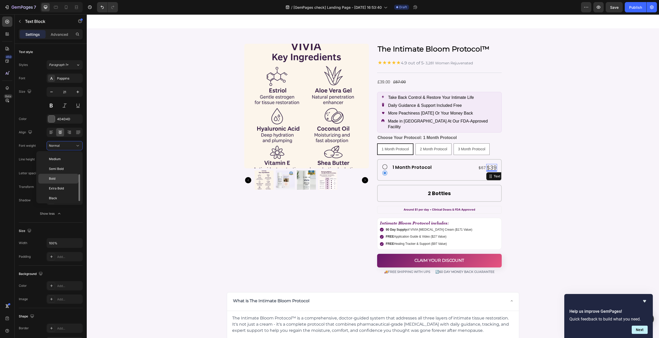
click at [55, 177] on span "Bold" at bounding box center [52, 178] width 6 height 5
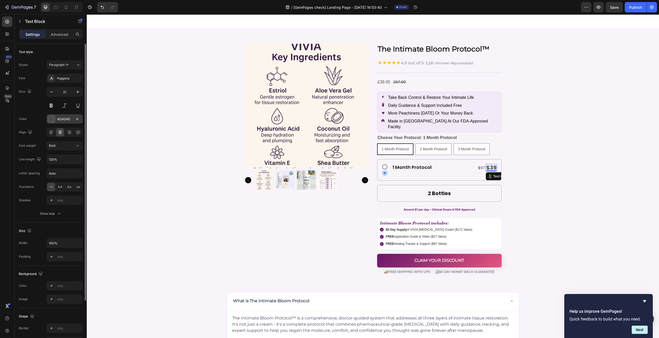
click at [64, 117] on div "4D4D4D" at bounding box center [64, 119] width 15 height 5
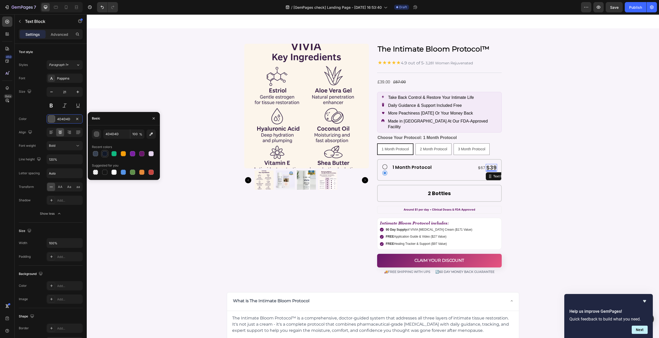
click at [106, 154] on div at bounding box center [104, 153] width 5 height 5
click at [104, 172] on div at bounding box center [104, 172] width 5 height 5
type input "151515"
